Goal: Task Accomplishment & Management: Manage account settings

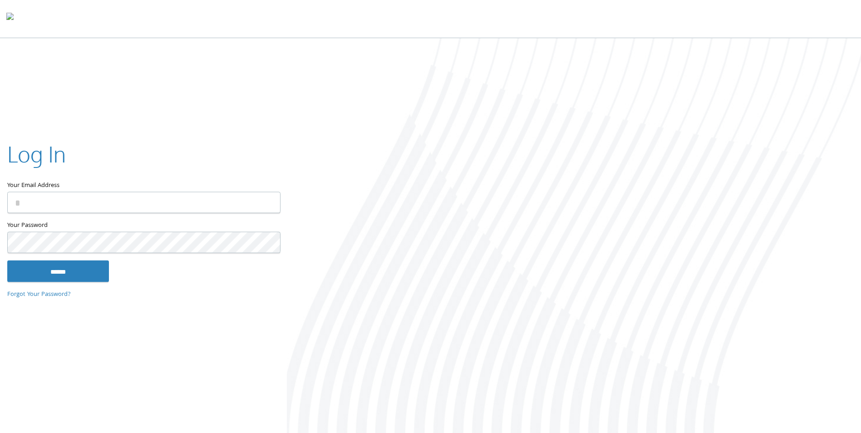
type input "**********"
click at [91, 270] on input "******" at bounding box center [58, 272] width 102 height 22
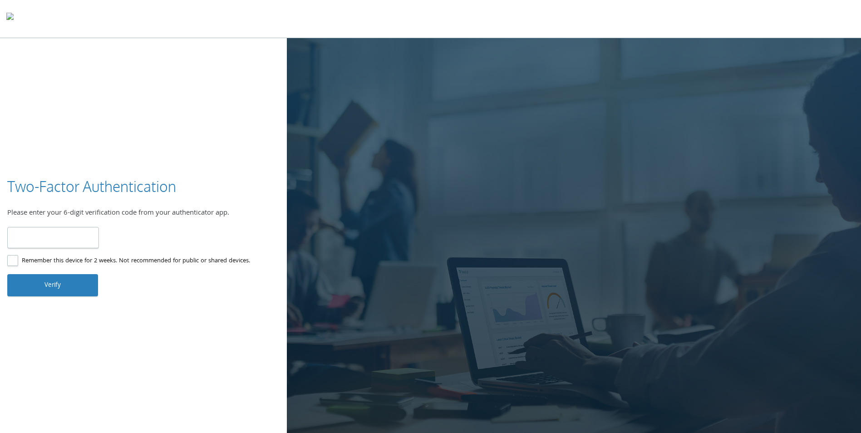
type input "******"
click at [72, 293] on button "Verify" at bounding box center [52, 285] width 91 height 22
